Goal: Task Accomplishment & Management: Manage account settings

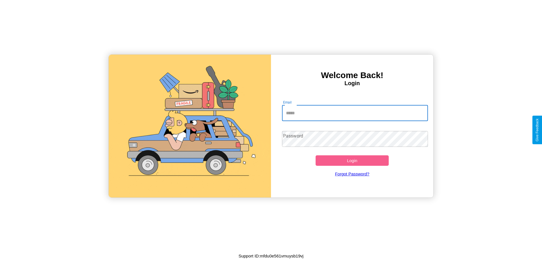
click at [355, 113] on input "Email" at bounding box center [355, 113] width 146 height 16
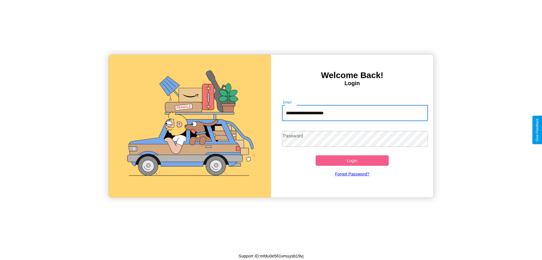
type input "**********"
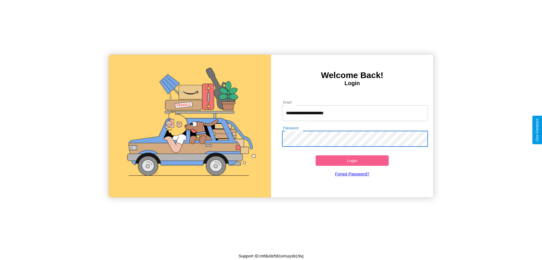
click at [352, 160] on button "Login" at bounding box center [352, 160] width 73 height 10
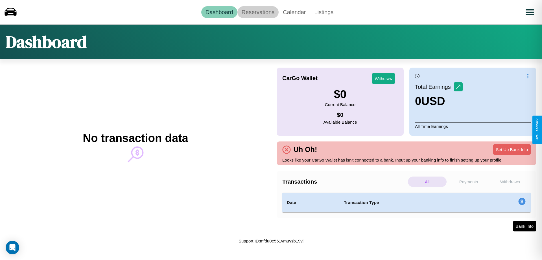
click at [258, 12] on link "Reservations" at bounding box center [259, 12] width 42 height 12
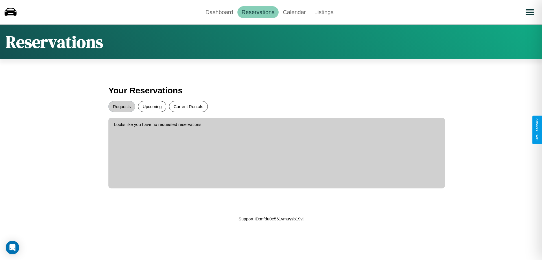
click at [188, 106] on button "Current Rentals" at bounding box center [188, 106] width 39 height 11
click at [122, 106] on button "Requests" at bounding box center [121, 106] width 27 height 11
click at [219, 12] on link "Dashboard" at bounding box center [219, 12] width 36 height 12
